Goal: Task Accomplishment & Management: Use online tool/utility

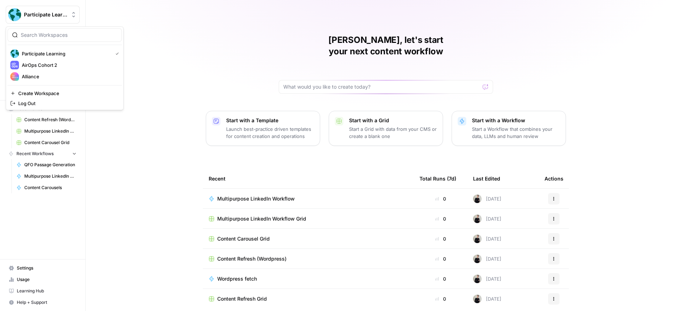
click at [36, 13] on span "Participate Learning" at bounding box center [45, 14] width 43 height 7
click at [40, 75] on span "Alliance" at bounding box center [69, 76] width 94 height 7
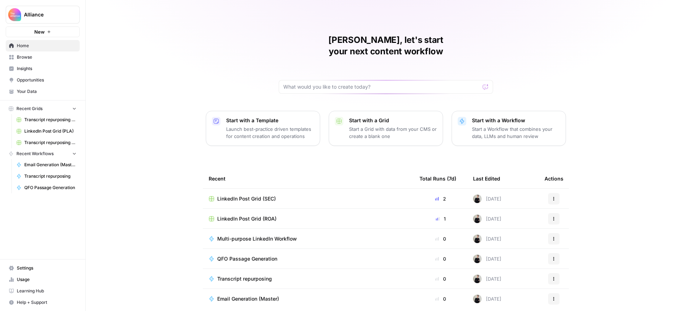
click at [36, 56] on span "Browse" at bounding box center [47, 57] width 60 height 6
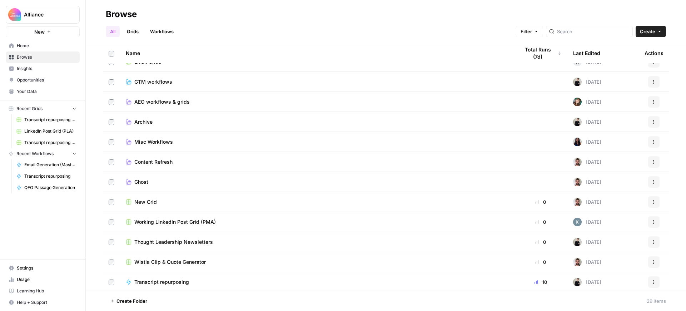
scroll to position [71, 0]
click at [209, 240] on span "Thought Leadership Newsletters" at bounding box center [173, 242] width 79 height 7
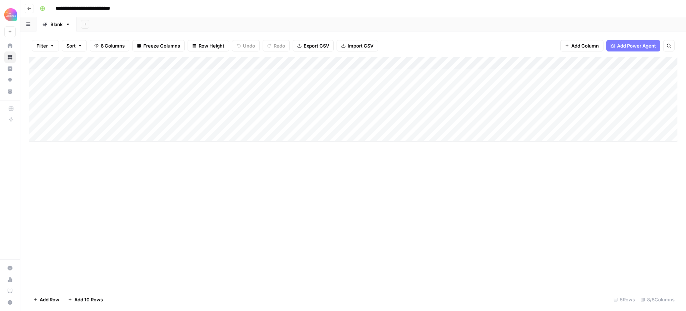
click at [90, 88] on div "Add Column" at bounding box center [353, 99] width 649 height 84
click at [91, 86] on div "Add Column" at bounding box center [353, 99] width 649 height 84
type textarea "**********"
drag, startPoint x: 199, startPoint y: 186, endPoint x: 201, endPoint y: 112, distance: 74.3
click at [201, 167] on div "Add Column" at bounding box center [353, 172] width 649 height 230
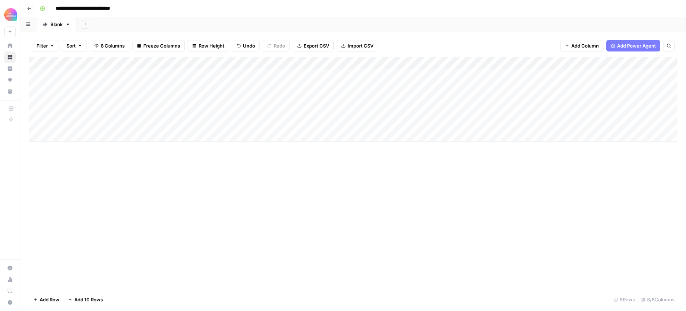
drag, startPoint x: 187, startPoint y: 85, endPoint x: 183, endPoint y: 85, distance: 4.6
click at [187, 85] on div "Add Column" at bounding box center [353, 99] width 649 height 84
click at [183, 85] on div "Add Column" at bounding box center [353, 99] width 649 height 84
click at [198, 114] on button "Pipeline Pulse" at bounding box center [186, 114] width 36 height 9
click at [383, 86] on div "Add Column" at bounding box center [353, 99] width 649 height 84
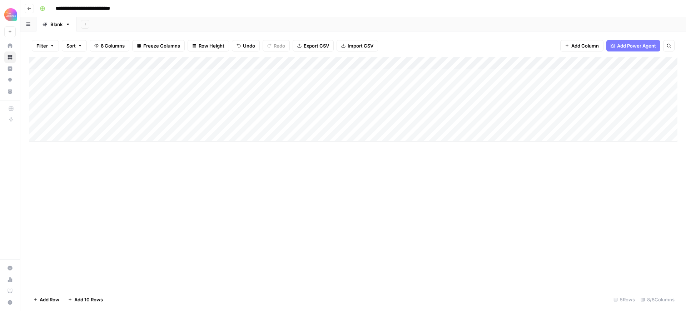
click at [388, 88] on div "Add Column" at bounding box center [353, 99] width 649 height 84
type textarea "**********"
click at [432, 192] on div "Add Column" at bounding box center [353, 172] width 649 height 230
click at [601, 86] on div "Add Column" at bounding box center [353, 99] width 649 height 84
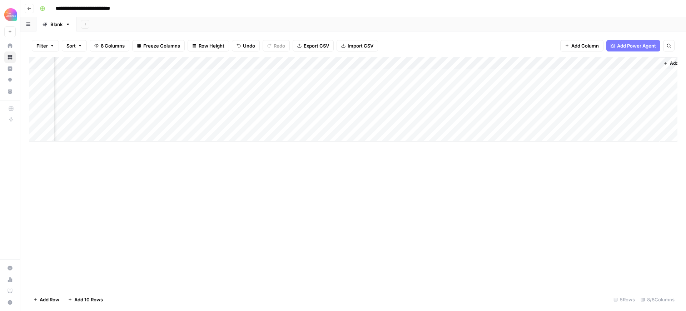
scroll to position [0, 147]
click at [631, 86] on div "Add Column" at bounding box center [353, 99] width 649 height 84
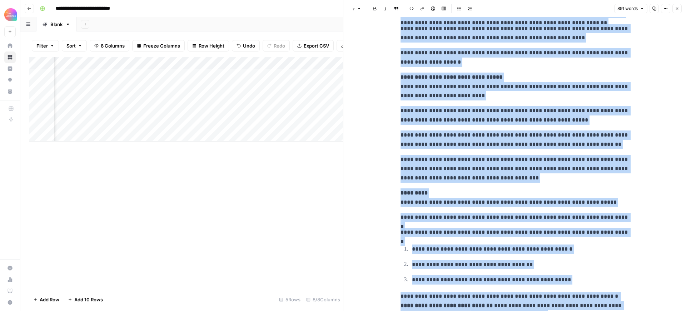
scroll to position [864, 0]
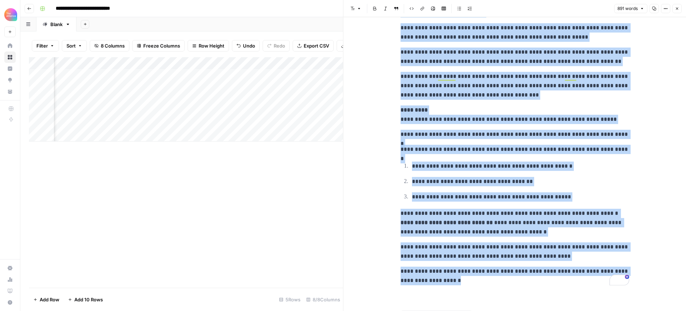
drag, startPoint x: 400, startPoint y: 93, endPoint x: 543, endPoint y: 91, distance: 143.3
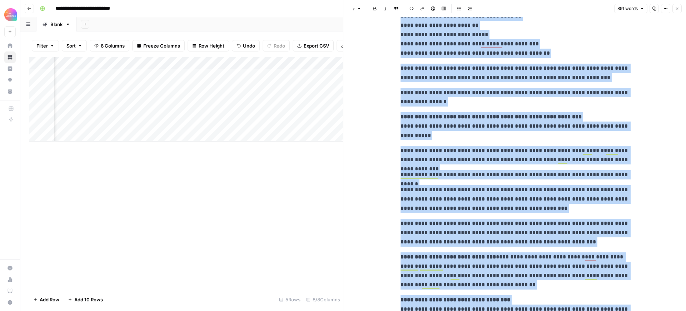
scroll to position [0, 0]
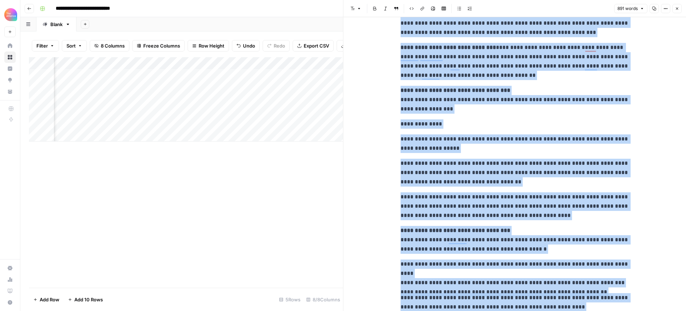
click at [610, 78] on p "**********" at bounding box center [515, 61] width 229 height 37
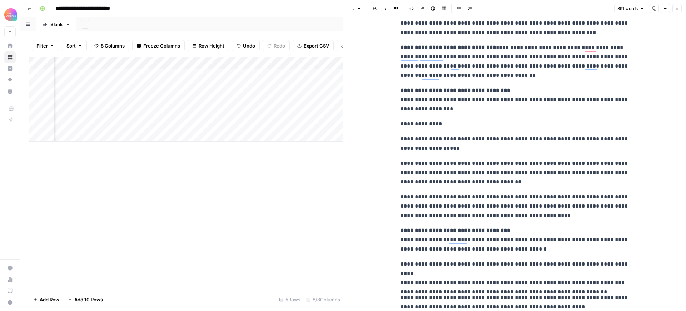
click at [675, 8] on icon "button" at bounding box center [677, 8] width 4 height 4
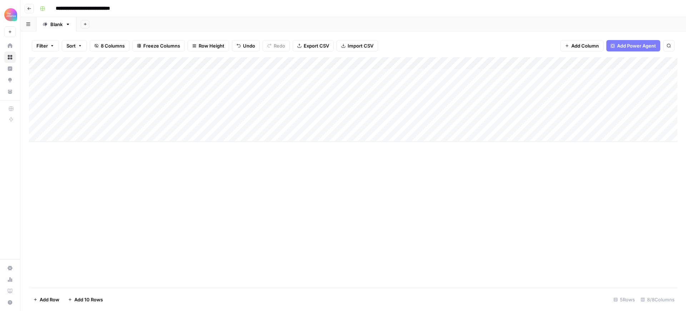
click at [181, 96] on div "Add Column" at bounding box center [353, 99] width 649 height 84
click at [183, 98] on div "Add Column" at bounding box center [353, 99] width 649 height 84
click at [327, 190] on div "Add Column" at bounding box center [353, 172] width 649 height 230
